Goal: Task Accomplishment & Management: Use online tool/utility

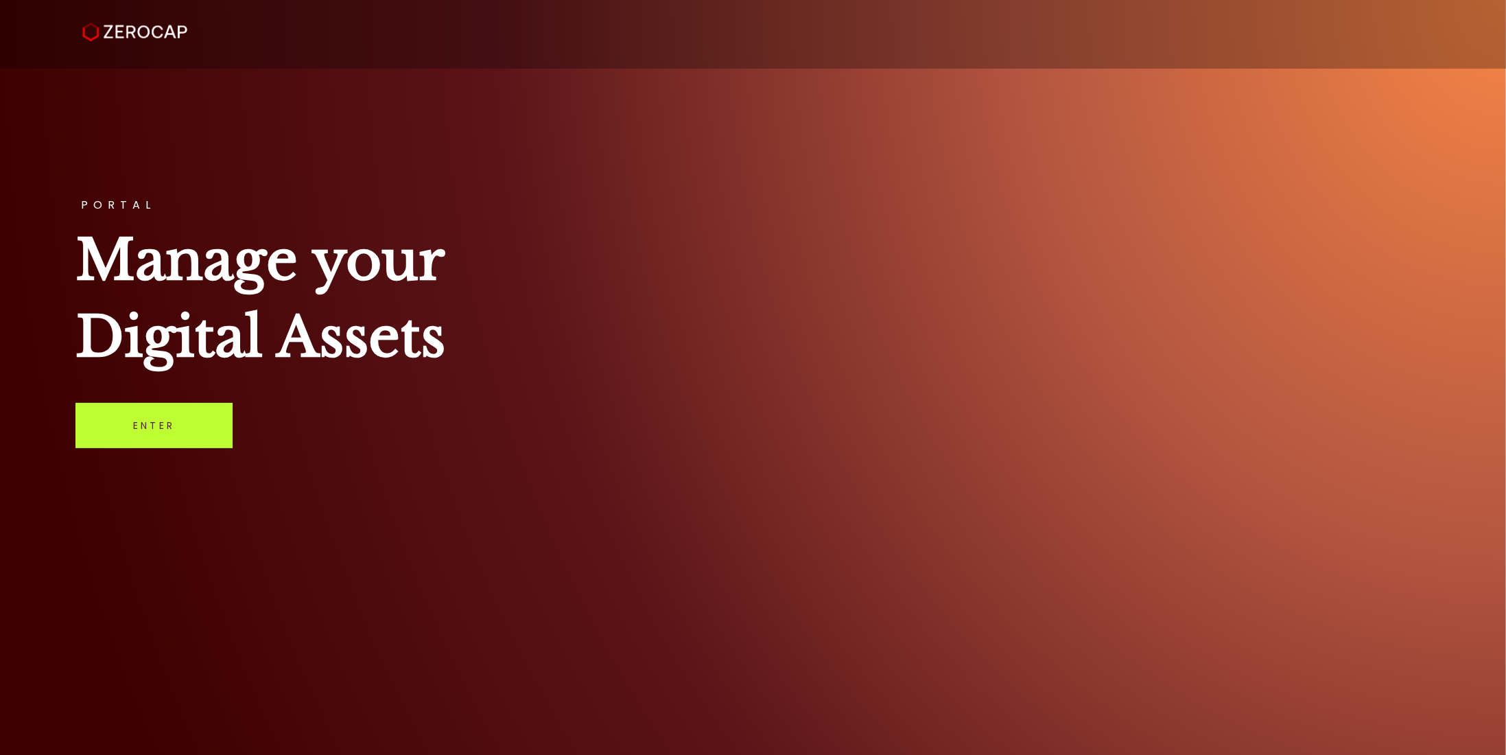
click at [144, 437] on link "Enter" at bounding box center [153, 425] width 157 height 45
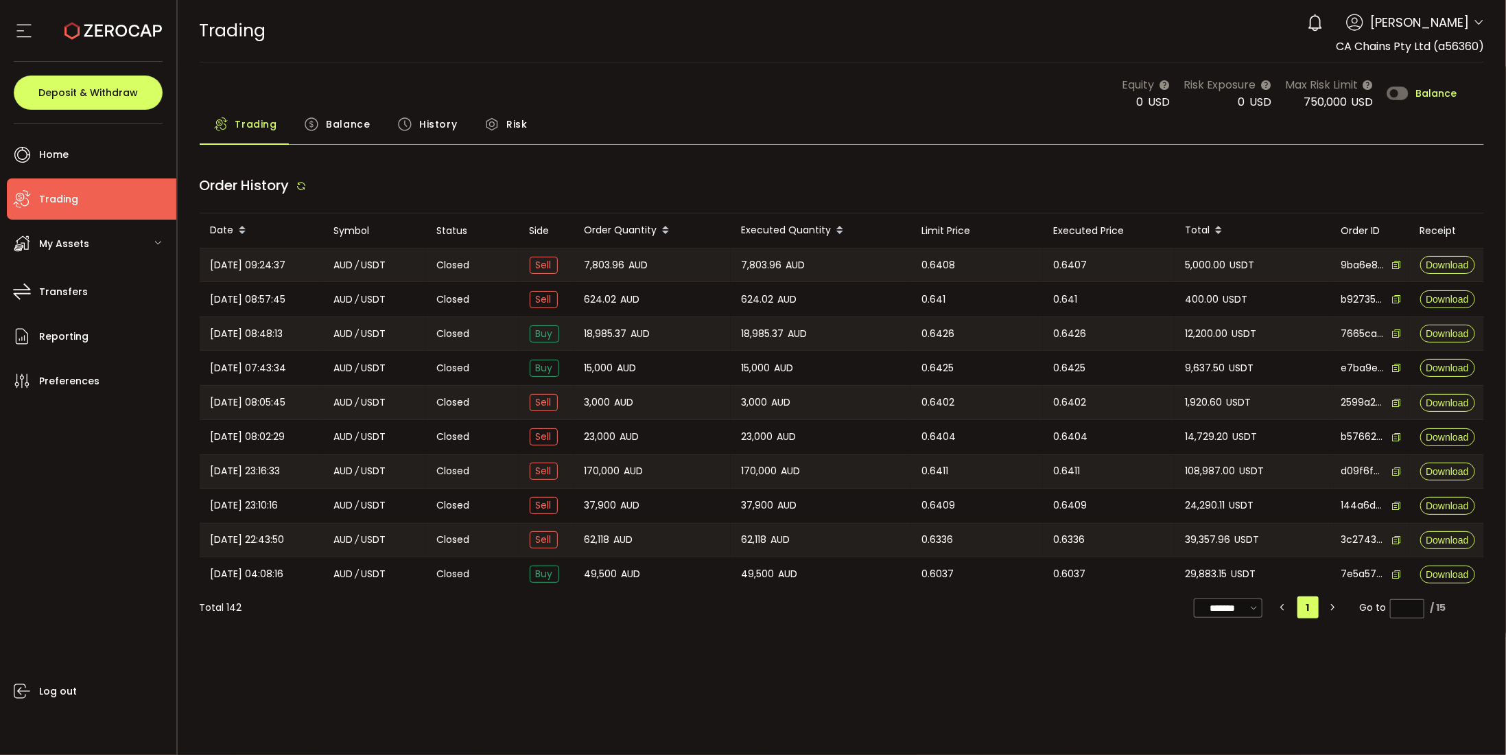
type input "***"
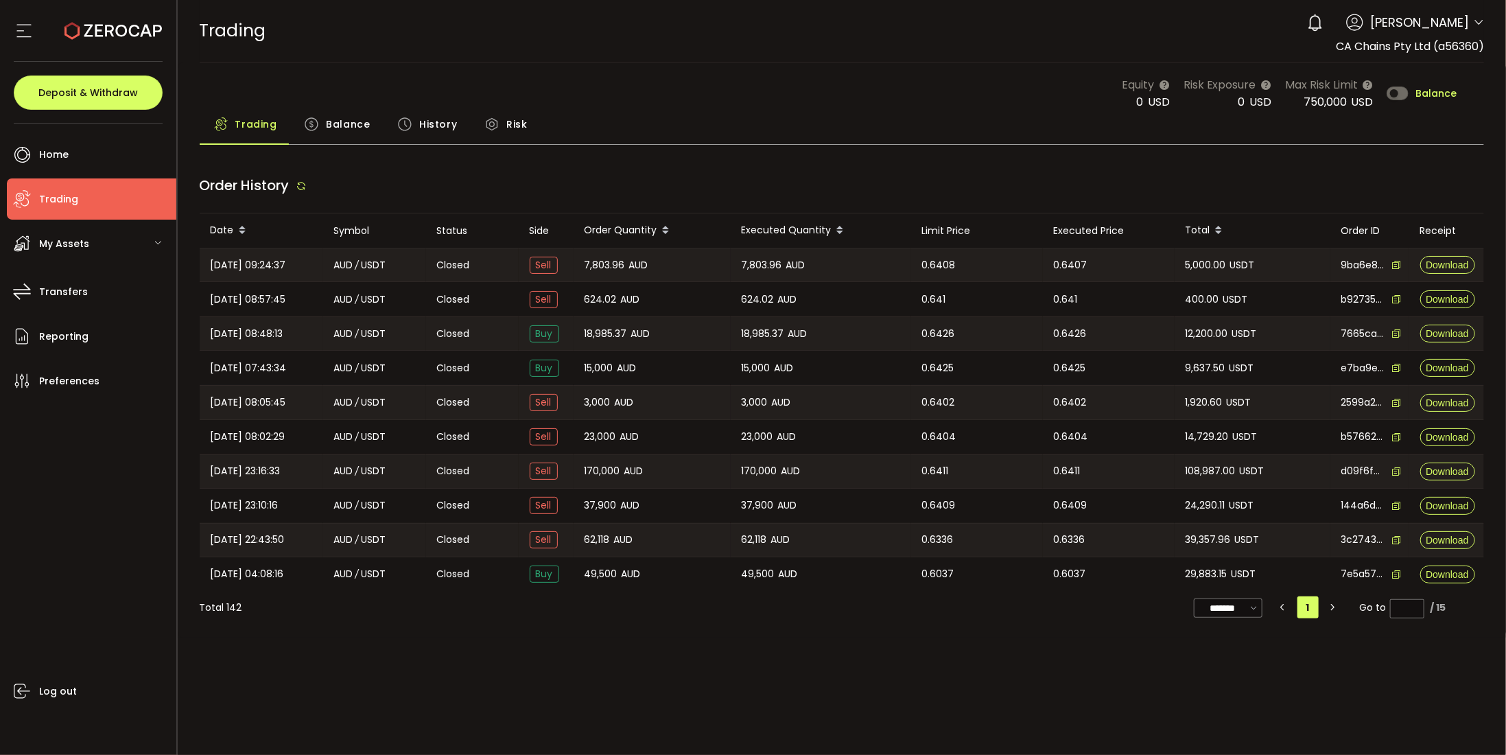
type input "***"
